Goal: Information Seeking & Learning: Learn about a topic

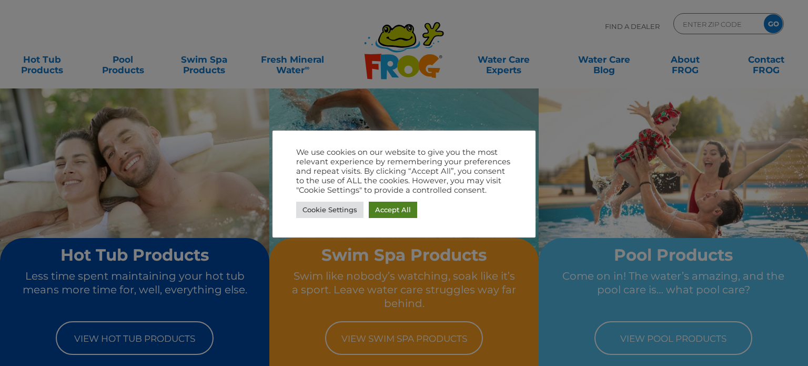
click at [377, 205] on link "Accept All" at bounding box center [393, 209] width 48 height 16
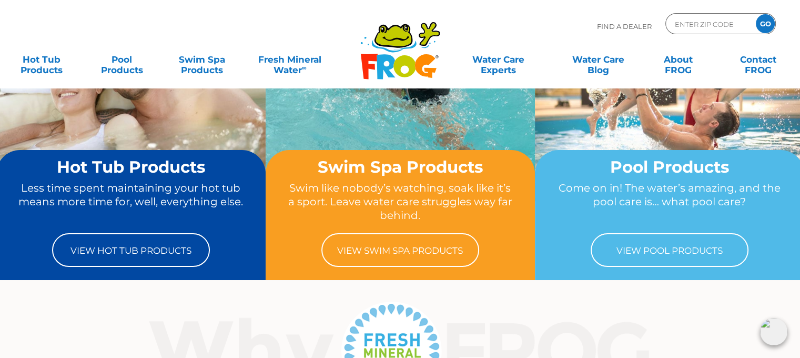
scroll to position [105, 0]
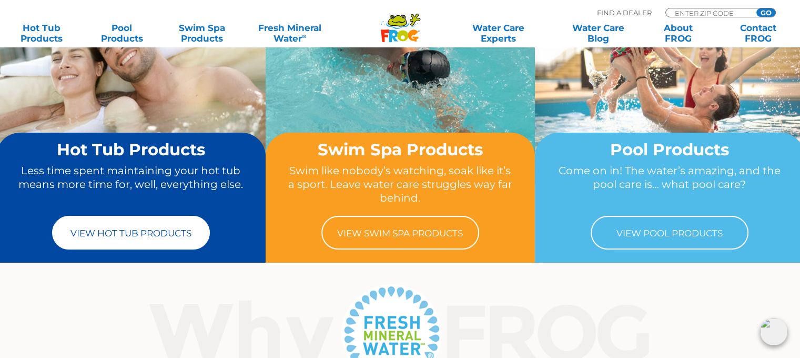
click at [136, 232] on link "View Hot Tub Products" at bounding box center [131, 233] width 158 height 34
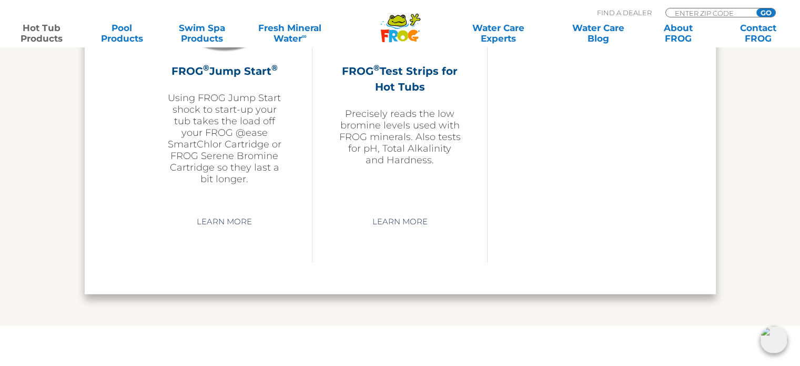
scroll to position [2735, 0]
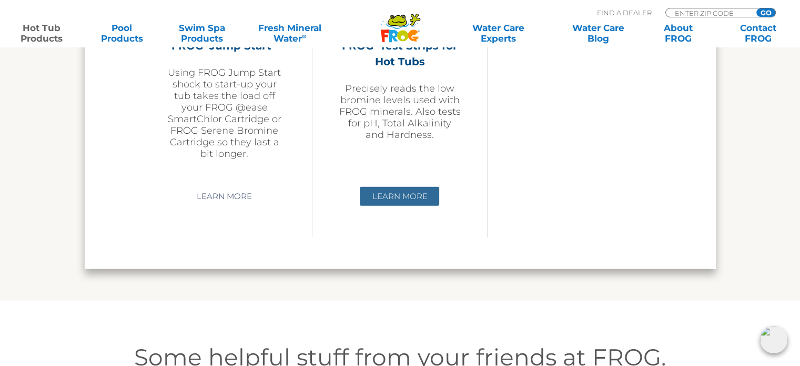
click at [412, 198] on link "Learn More" at bounding box center [399, 196] width 79 height 19
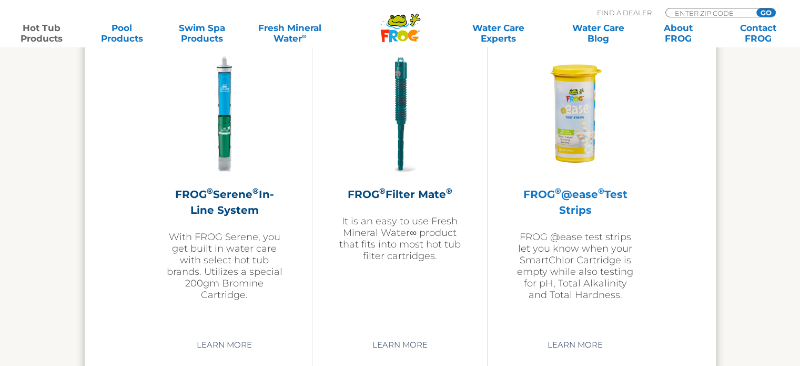
scroll to position [2226, 0]
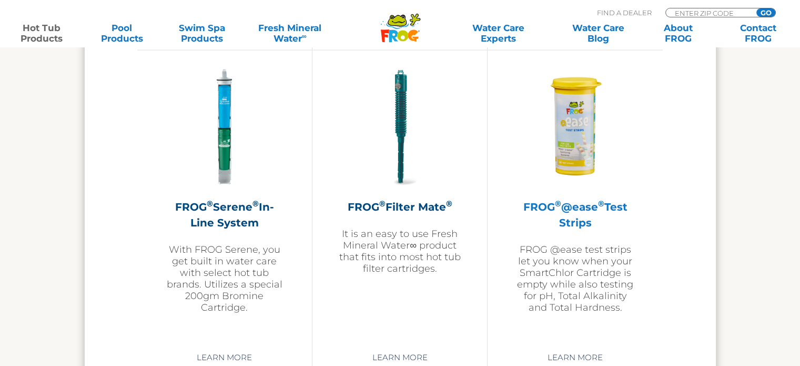
click at [579, 122] on img at bounding box center [575, 127] width 122 height 122
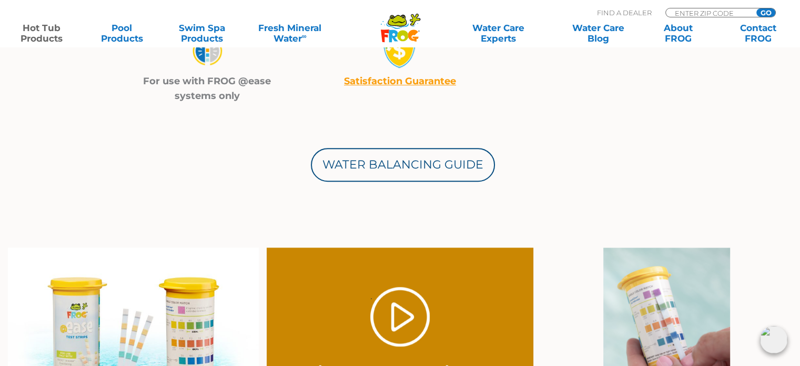
scroll to position [631, 0]
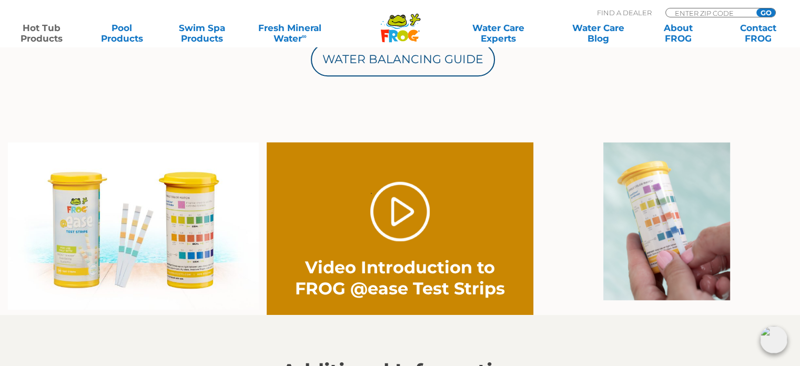
click at [177, 214] on img at bounding box center [133, 225] width 251 height 167
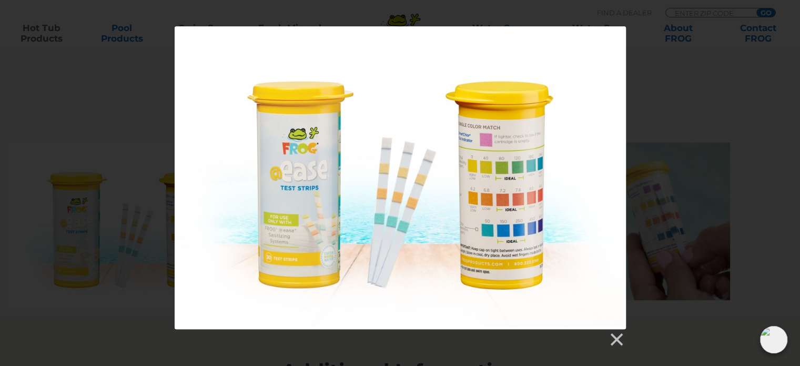
click at [145, 90] on div at bounding box center [400, 186] width 800 height 321
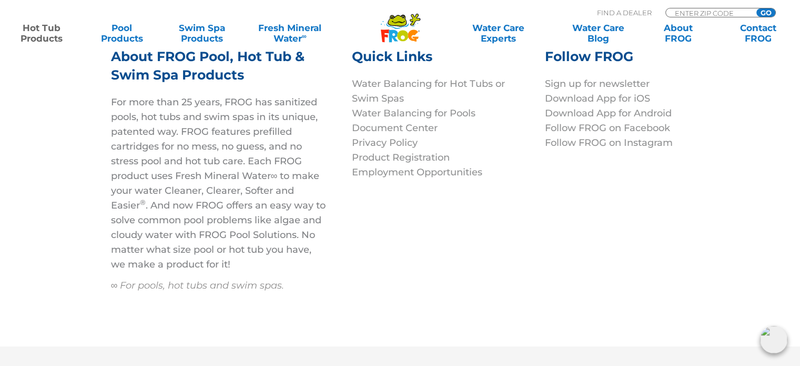
scroll to position [3682, 0]
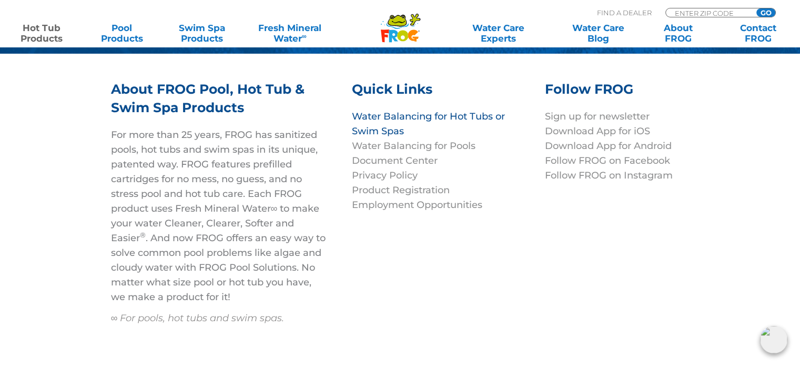
click at [407, 113] on link "Water Balancing for Hot Tubs or Swim Spas" at bounding box center [428, 123] width 153 height 26
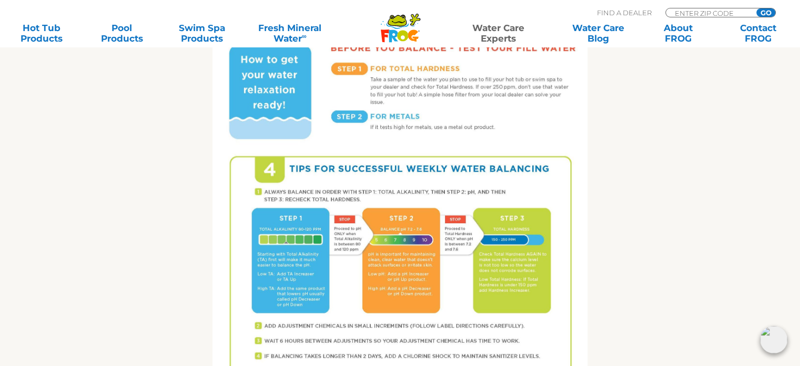
scroll to position [421, 0]
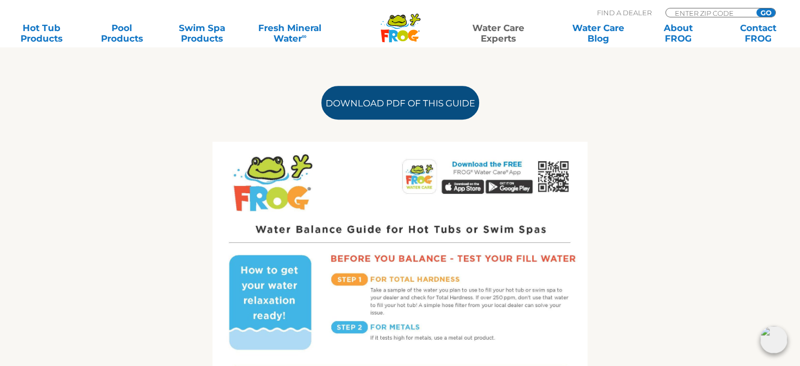
click at [393, 95] on link "Download PDF of this Guide" at bounding box center [400, 103] width 158 height 34
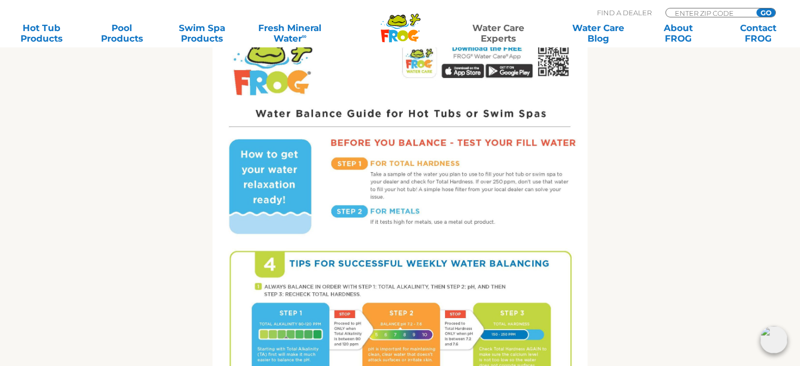
scroll to position [316, 0]
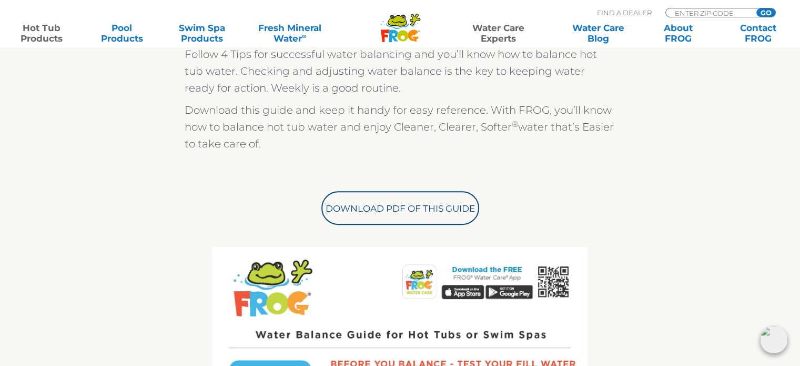
click at [43, 41] on link "Hot Tub Products" at bounding box center [42, 33] width 62 height 21
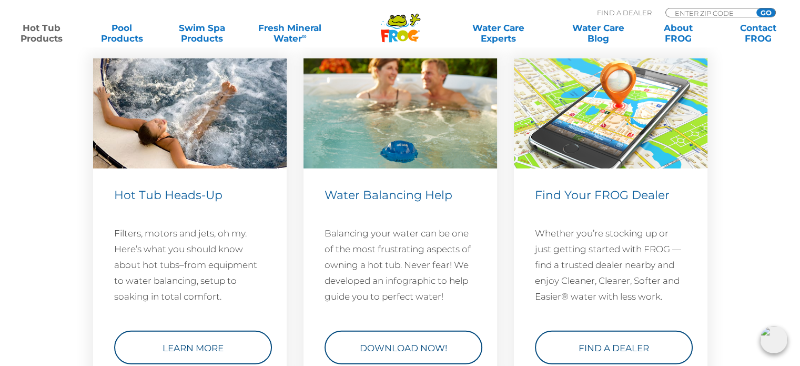
scroll to position [3156, 0]
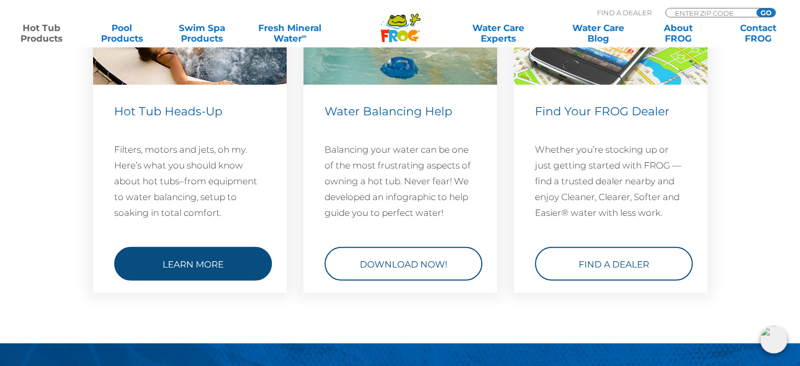
click at [195, 258] on link "Learn More" at bounding box center [193, 264] width 158 height 34
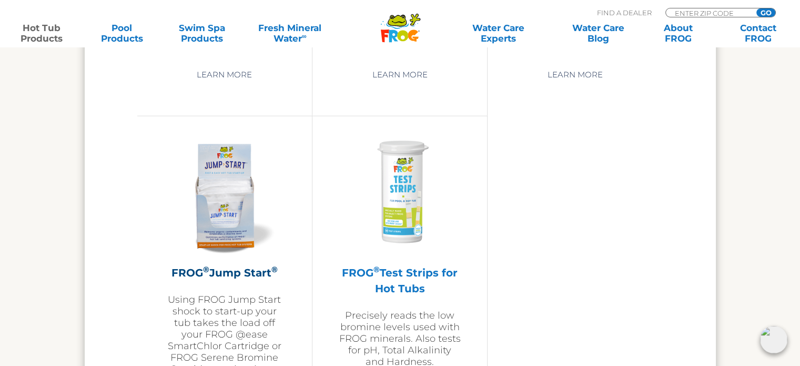
scroll to position [2542, 0]
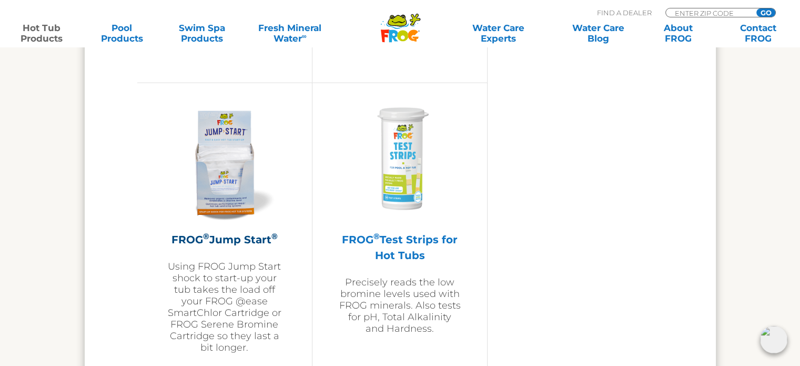
click at [402, 166] on img at bounding box center [400, 160] width 122 height 122
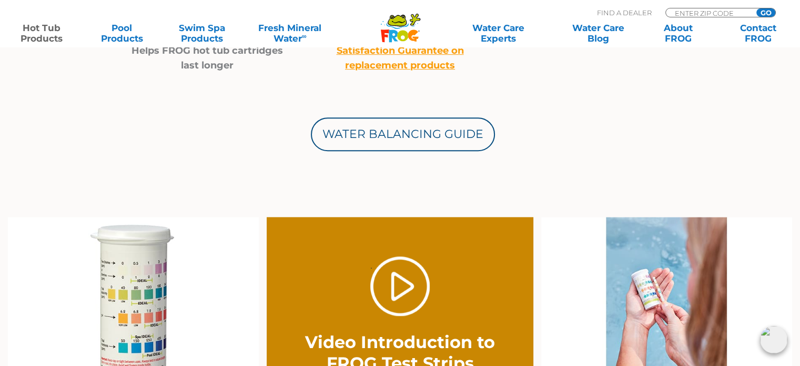
scroll to position [631, 0]
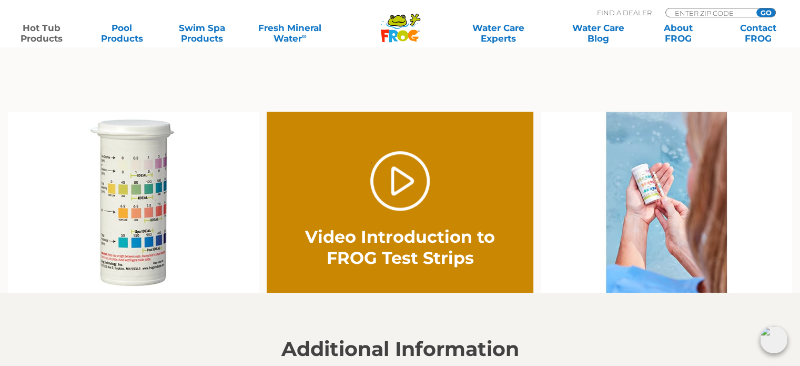
click at [120, 170] on img at bounding box center [133, 202] width 251 height 181
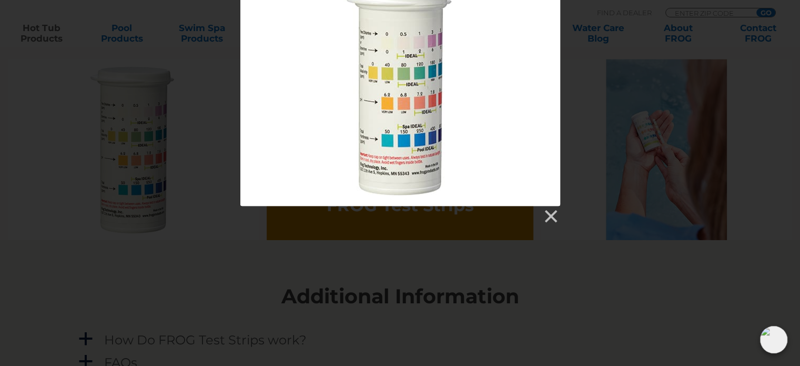
scroll to position [736, 0]
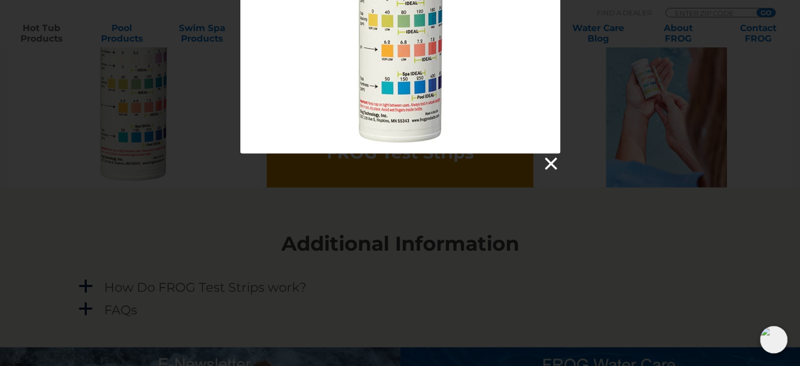
click at [554, 160] on link at bounding box center [550, 164] width 16 height 16
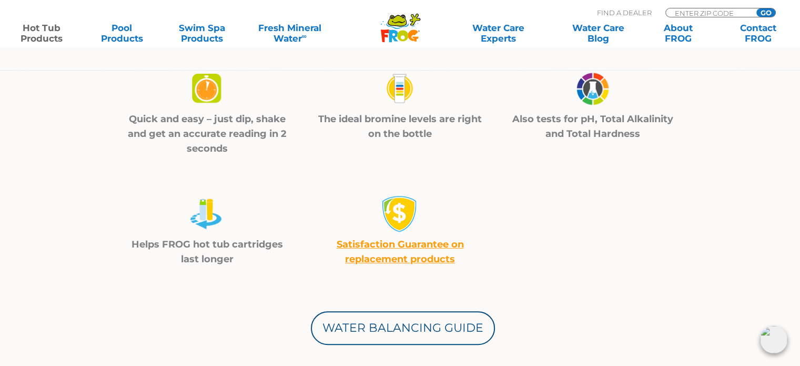
scroll to position [210, 0]
